Goal: Information Seeking & Learning: Learn about a topic

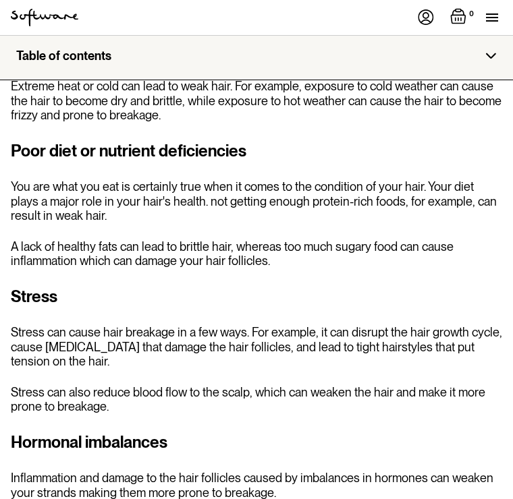
scroll to position [1242, 0]
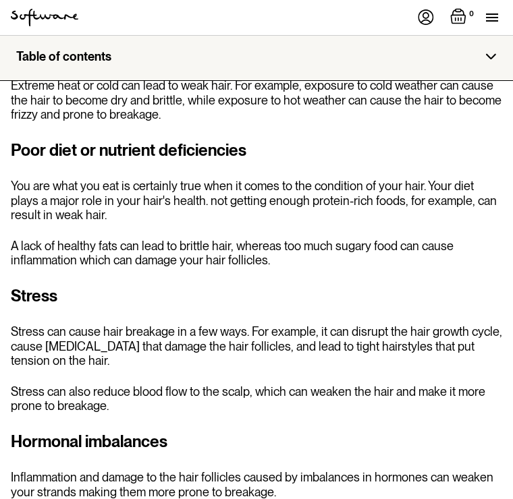
click at [487, 436] on h3 "Hormonal imbalances" at bounding box center [256, 442] width 491 height 24
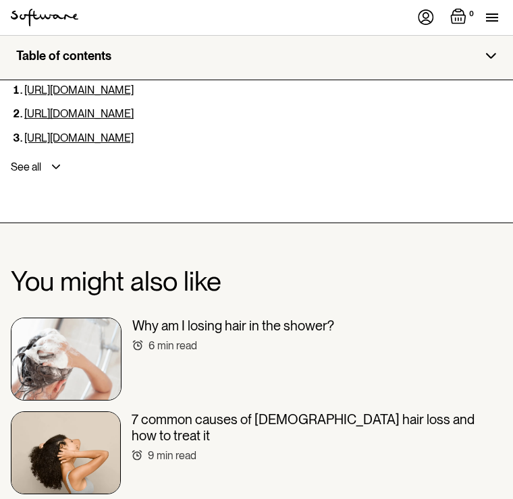
scroll to position [4521, 0]
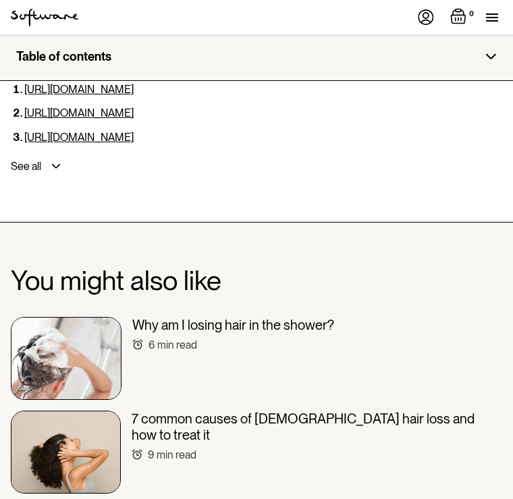
click at [192, 339] on div "min read" at bounding box center [177, 345] width 40 height 13
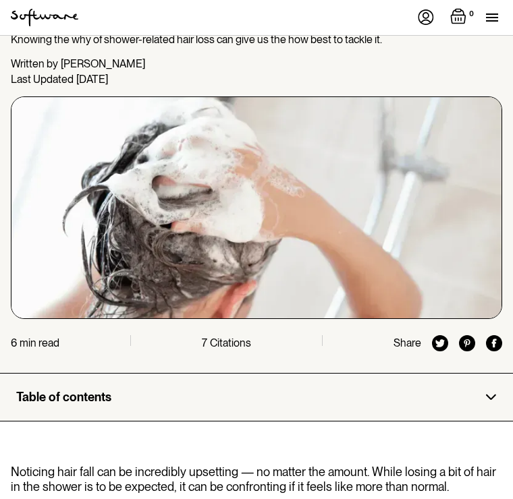
scroll to position [90, 0]
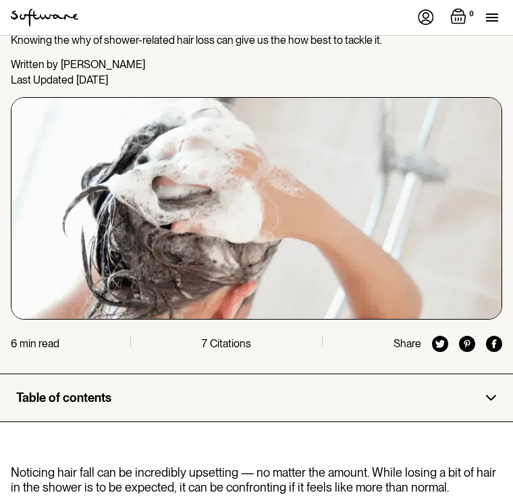
click at [61, 341] on div "6 min read 7 Citations Share" at bounding box center [256, 344] width 491 height 16
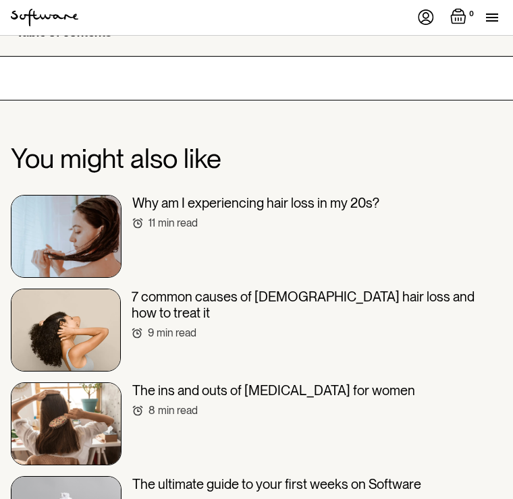
scroll to position [3571, 0]
click at [194, 327] on div "min read" at bounding box center [177, 333] width 40 height 13
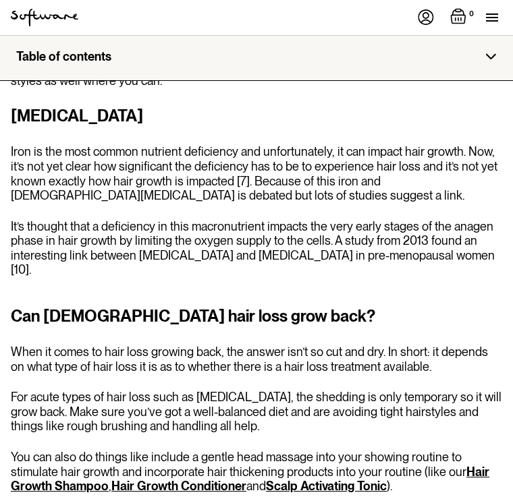
scroll to position [3335, 0]
